Goal: Find specific page/section: Find specific page/section

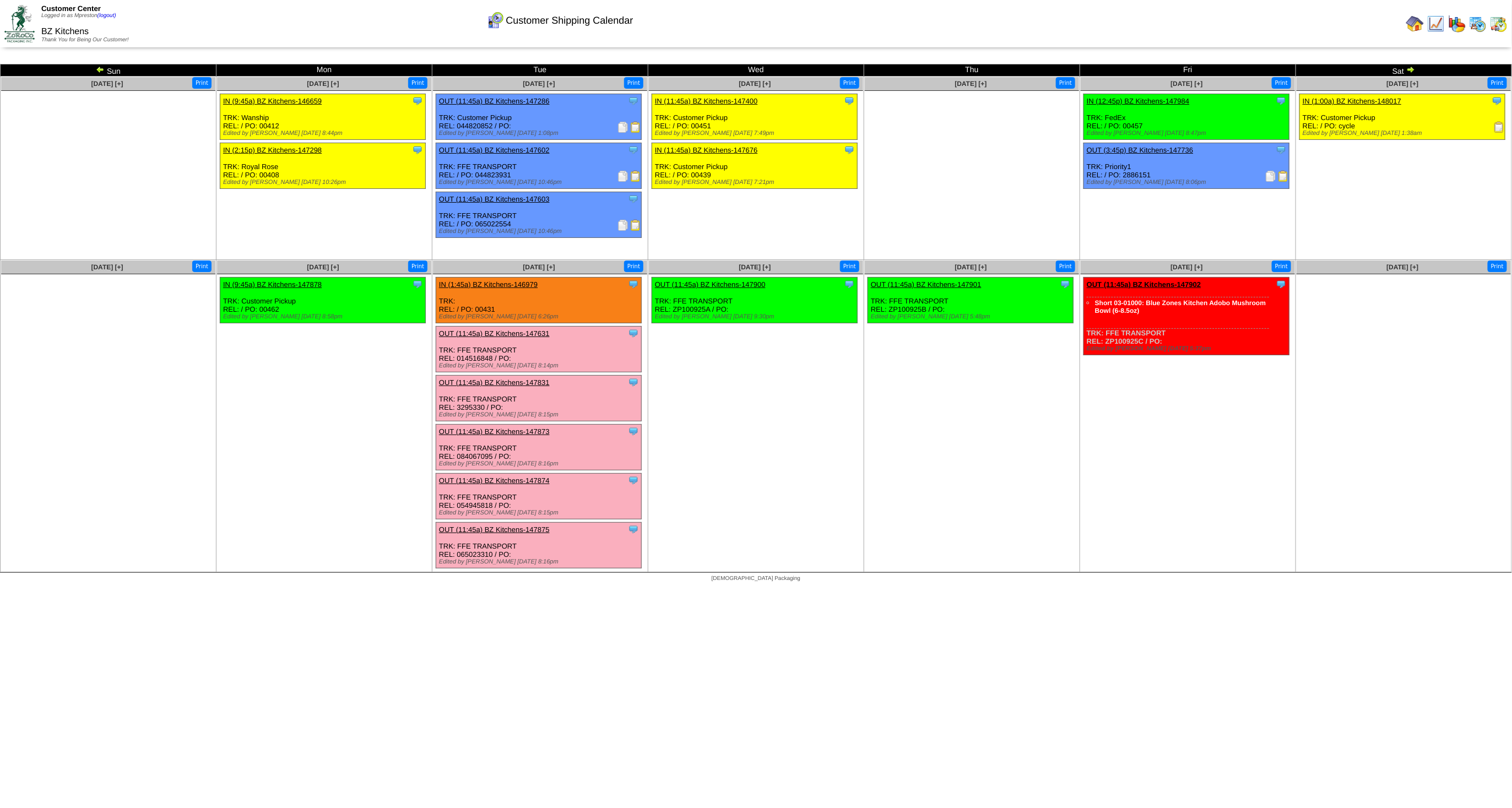
click at [1485, 18] on img at bounding box center [1478, 23] width 18 height 18
